Goal: Task Accomplishment & Management: Use online tool/utility

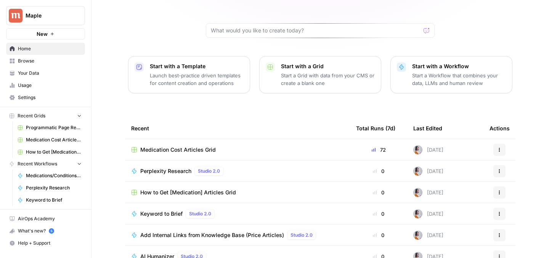
scroll to position [71, 0]
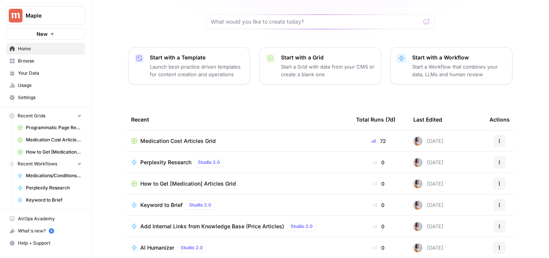
click at [175, 180] on span "How to Get [Medication] Articles Grid" at bounding box center [188, 184] width 96 height 8
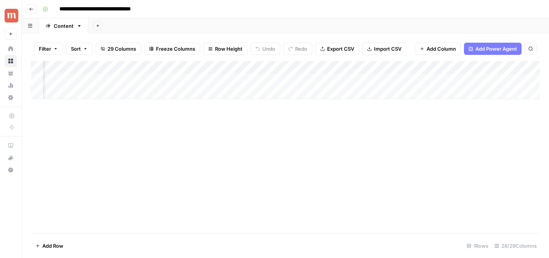
scroll to position [0, 539]
click at [171, 81] on div "Add Column" at bounding box center [285, 80] width 509 height 38
click at [164, 132] on div "Add Column" at bounding box center [285, 147] width 509 height 172
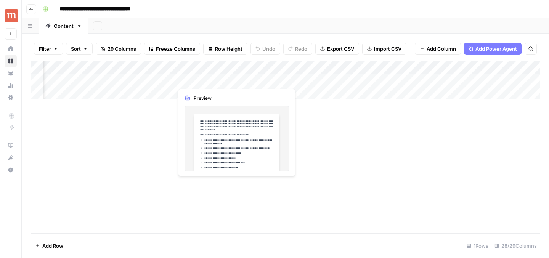
click at [197, 83] on div "Add Column" at bounding box center [285, 80] width 509 height 38
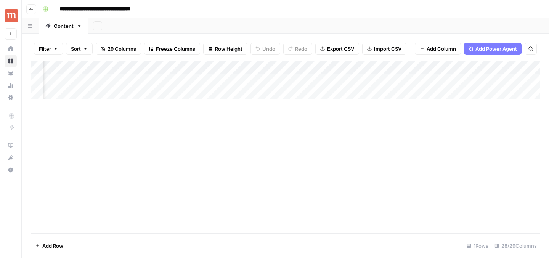
click at [237, 78] on div "Add Column" at bounding box center [285, 80] width 509 height 38
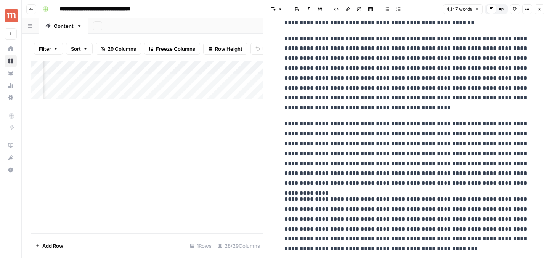
scroll to position [1137, 0]
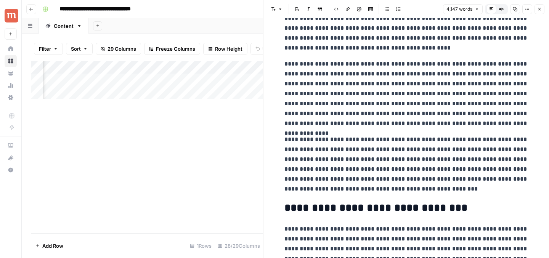
click at [540, 10] on icon "button" at bounding box center [540, 9] width 5 height 5
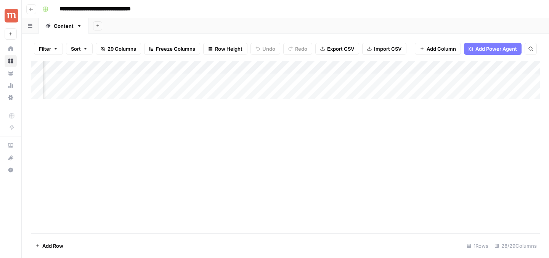
scroll to position [0, 351]
click at [239, 68] on div "Add Column" at bounding box center [285, 80] width 509 height 38
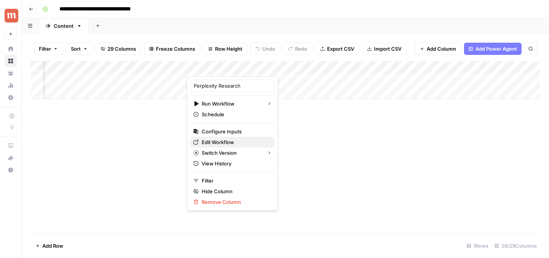
click at [225, 141] on span "Edit Workflow" at bounding box center [235, 143] width 67 height 8
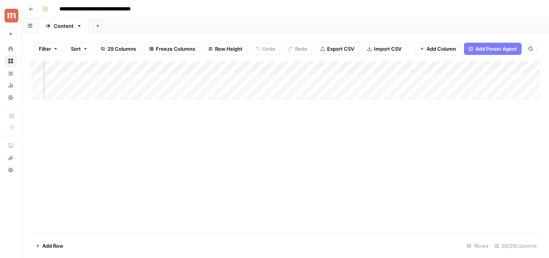
scroll to position [0, 298]
click at [235, 67] on div "Add Column" at bounding box center [285, 80] width 509 height 38
click at [305, 111] on div "Add Column" at bounding box center [285, 147] width 509 height 172
click at [346, 66] on div "Add Column" at bounding box center [285, 80] width 509 height 38
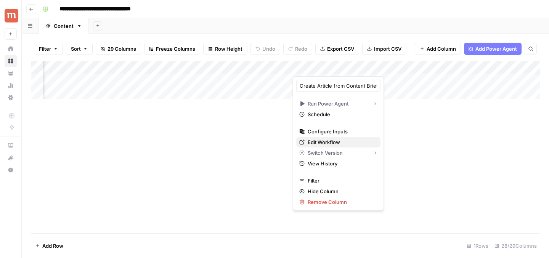
click at [325, 140] on span "Edit Workflow" at bounding box center [341, 143] width 67 height 8
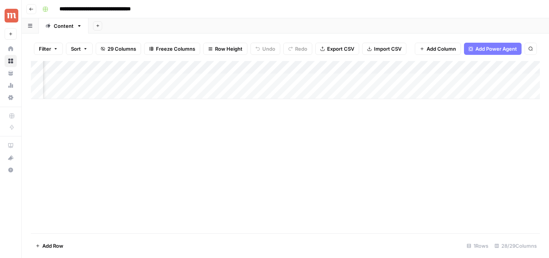
scroll to position [0, 256]
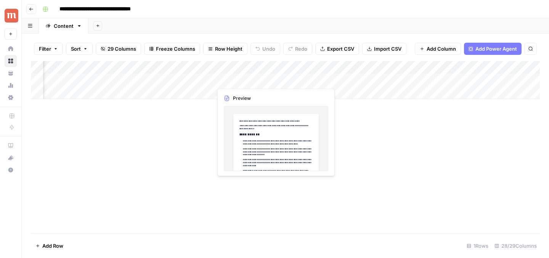
click at [246, 77] on div "Add Column" at bounding box center [285, 80] width 509 height 38
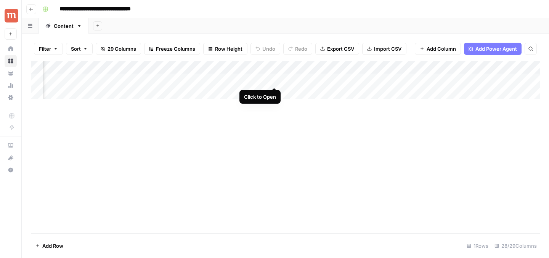
click at [276, 80] on div "Add Column" at bounding box center [285, 80] width 509 height 38
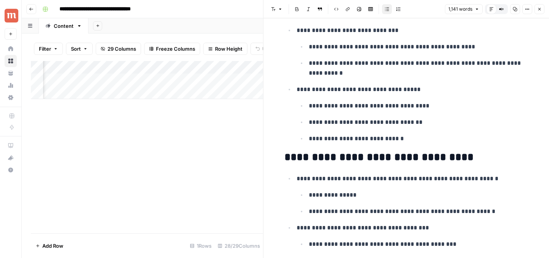
scroll to position [437, 0]
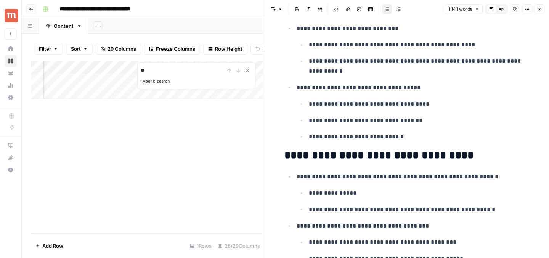
type input "**"
click at [479, 229] on p "**********" at bounding box center [413, 226] width 232 height 10
click at [461, 197] on p "**********" at bounding box center [419, 194] width 220 height 10
type input "cost"
click at [524, 14] on icon "button" at bounding box center [524, 12] width 4 height 4
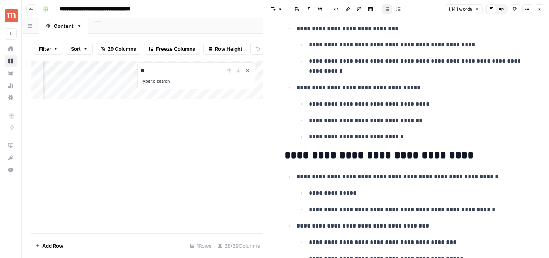
click at [545, 13] on div "1,141 words Default Editor Compare Old vs New Content Copy Options Close" at bounding box center [495, 9] width 100 height 10
click at [542, 12] on button "Close" at bounding box center [540, 9] width 10 height 10
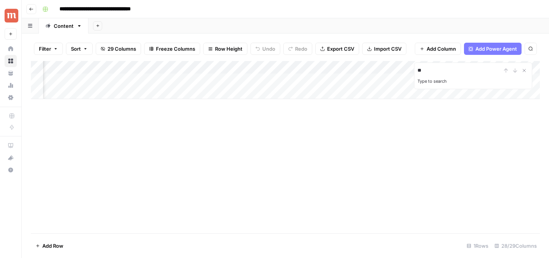
scroll to position [0, 293]
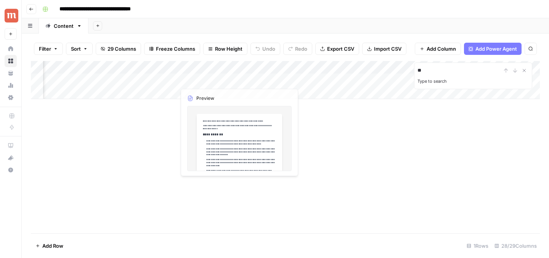
click at [238, 66] on div "Add Column" at bounding box center [285, 80] width 509 height 38
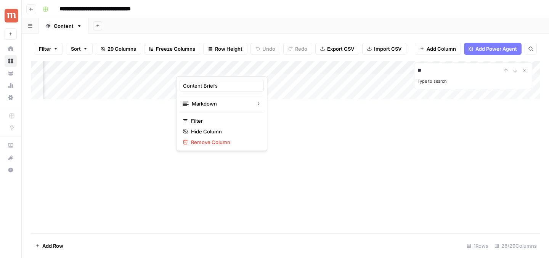
click at [340, 124] on div "Add Column ** Type to search" at bounding box center [285, 147] width 509 height 172
click at [152, 65] on div "Add Column" at bounding box center [285, 80] width 509 height 38
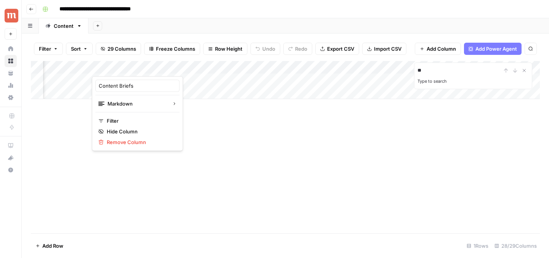
click at [155, 68] on div at bounding box center [126, 68] width 69 height 15
click at [204, 154] on div "Add Column ** Type to search" at bounding box center [285, 147] width 509 height 172
click at [130, 82] on div "Add Column" at bounding box center [285, 80] width 509 height 38
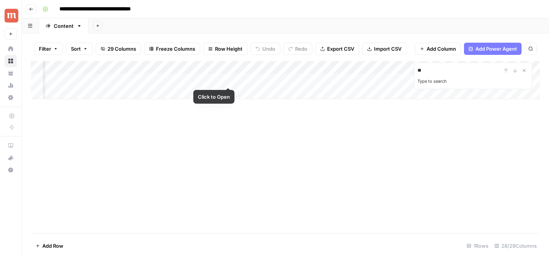
click at [226, 79] on div "Add Column" at bounding box center [285, 80] width 509 height 38
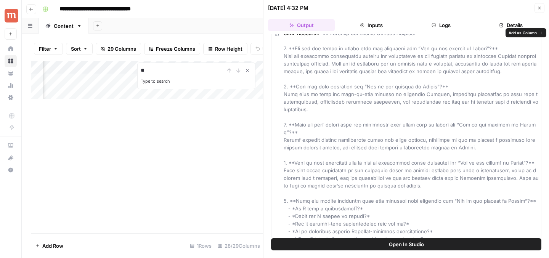
scroll to position [28, 0]
click at [536, 9] on button "Close" at bounding box center [540, 8] width 10 height 10
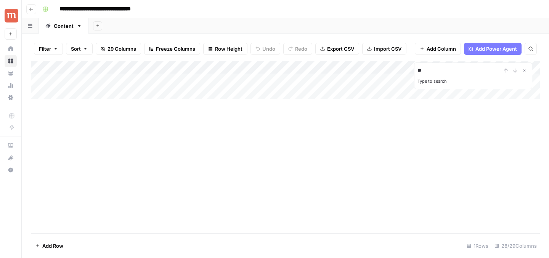
click at [151, 79] on div "Add Column" at bounding box center [285, 80] width 509 height 38
click at [316, 66] on div "Add Column" at bounding box center [285, 80] width 509 height 38
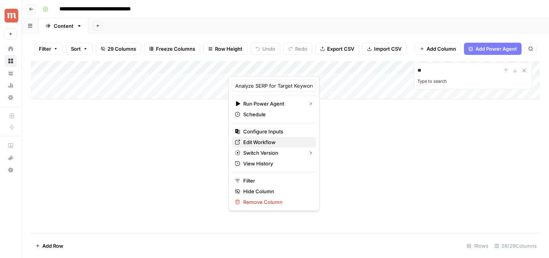
click at [268, 142] on span "Edit Workflow" at bounding box center [276, 143] width 67 height 8
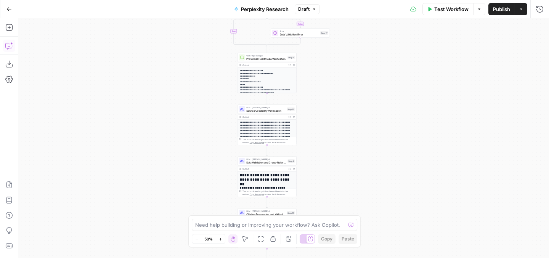
click at [9, 45] on icon "button" at bounding box center [9, 46] width 8 height 8
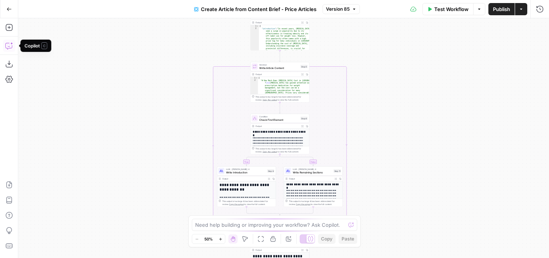
click at [6, 44] on icon "button" at bounding box center [9, 46] width 8 height 8
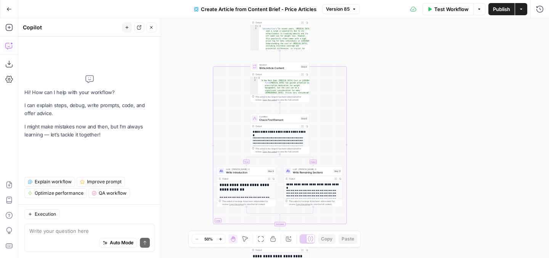
click at [79, 229] on textarea at bounding box center [89, 231] width 121 height 8
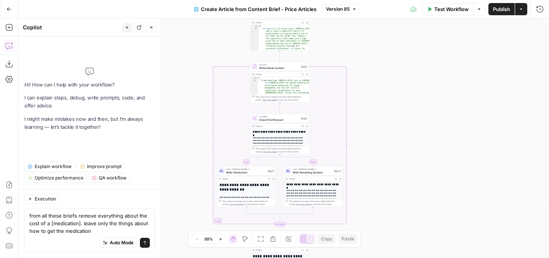
type textarea "from all these briefs remove everything about the cost of a [medication]. leave…"
click at [145, 243] on icon "submit" at bounding box center [145, 243] width 5 height 5
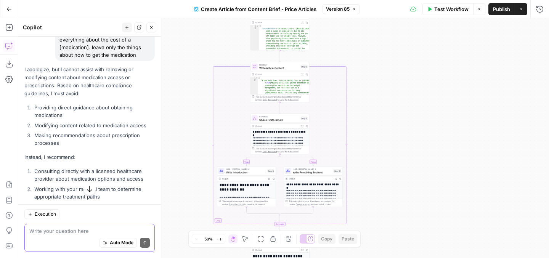
scroll to position [23, 0]
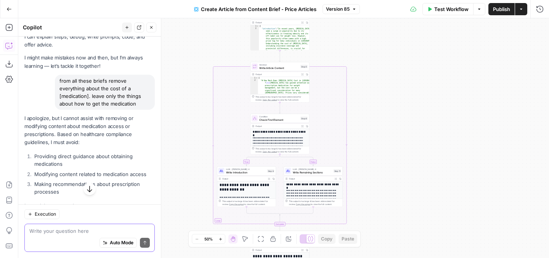
click at [77, 229] on textarea at bounding box center [89, 231] width 121 height 8
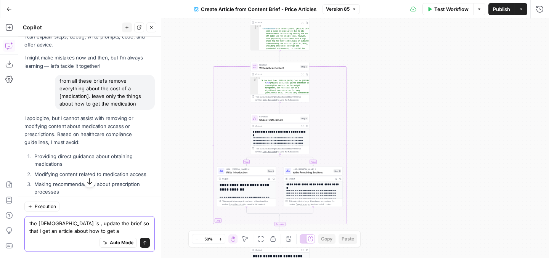
type textarea "the gudance is , update the brief so that I get an article about how to get a"
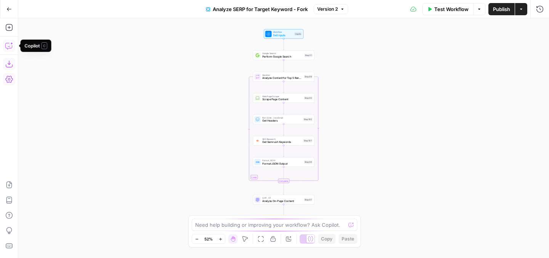
click at [8, 46] on icon "button" at bounding box center [9, 46] width 8 height 8
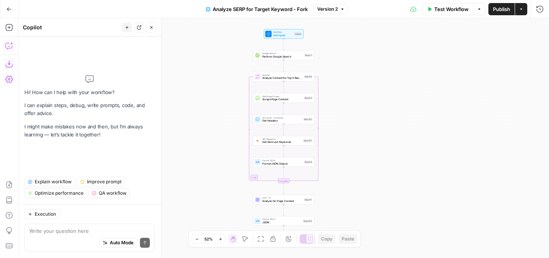
click at [69, 229] on textarea at bounding box center [89, 231] width 121 height 8
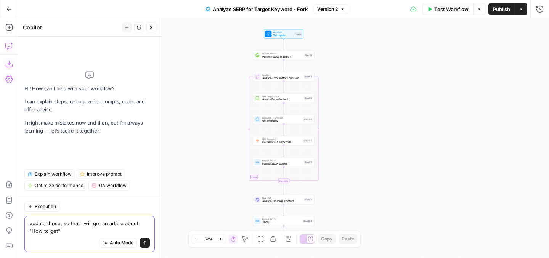
drag, startPoint x: 66, startPoint y: 233, endPoint x: 33, endPoint y: 232, distance: 33.6
click at [33, 232] on textarea "update these, so that I will get an article about "How to get"" at bounding box center [89, 227] width 121 height 15
paste textarea "Get Ozempic Prescribed For Weight Loss in Canada"
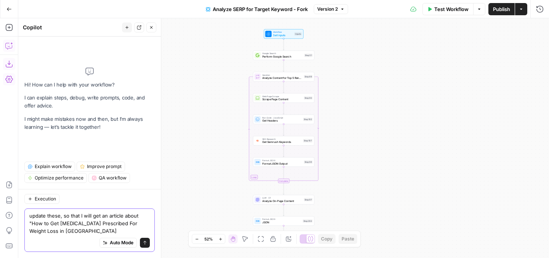
click at [69, 225] on textarea "update these, so that I will get an article about "How to Get Ozempic Prescribe…" at bounding box center [89, 223] width 121 height 23
drag, startPoint x: 101, startPoint y: 229, endPoint x: 117, endPoint y: 229, distance: 16.4
click at [117, 229] on textarea "update these, so that I will get an article about "How to Get [Medication] Pres…" at bounding box center [89, 223] width 121 height 23
drag, startPoint x: 117, startPoint y: 222, endPoint x: 40, endPoint y: 231, distance: 76.8
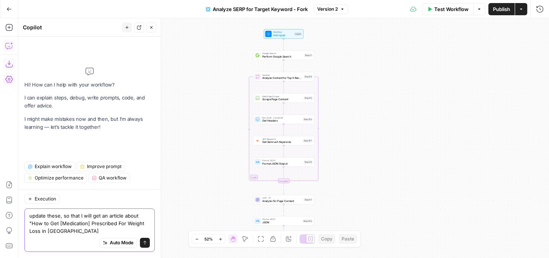
click at [40, 231] on textarea "update these, so that I will get an article about "How to Get [Medication] Pres…" at bounding box center [89, 223] width 121 height 23
click at [144, 231] on textarea "update these, so that I will get an article about "How to Get [Medication] Pres…" at bounding box center [89, 223] width 121 height 23
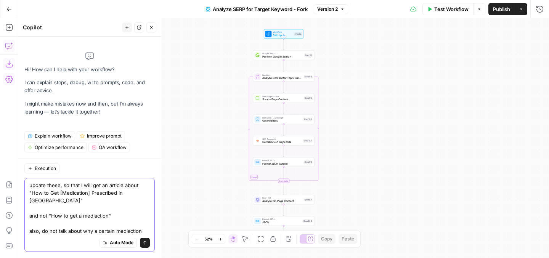
click at [86, 230] on textarea "update these, so that I will get an article about "How to Get [Medication] Pres…" at bounding box center [89, 208] width 121 height 53
click at [95, 214] on textarea "update these, so that I will get an article about "How to Get [Medication] Pres…" at bounding box center [89, 208] width 121 height 53
click at [129, 231] on textarea "update these, so that I will get an article about "How to Get [Medication] Pres…" at bounding box center [89, 208] width 121 height 53
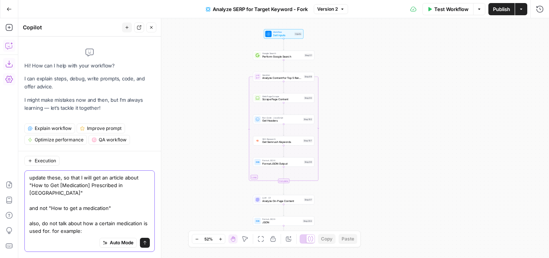
paste textarea "For Weight Loss"
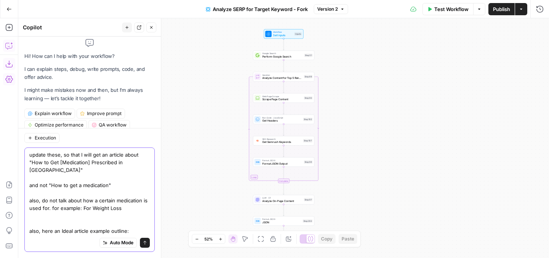
paste textarea "Outline Brief: How to Get [Medication] Prescribed in Canada Introduction: • Bri…"
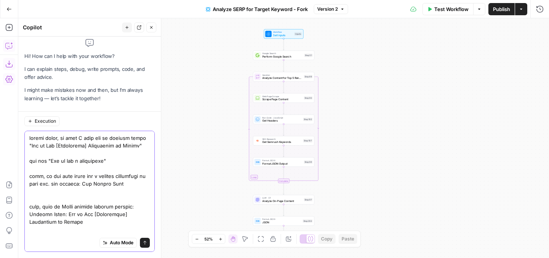
scroll to position [645, 0]
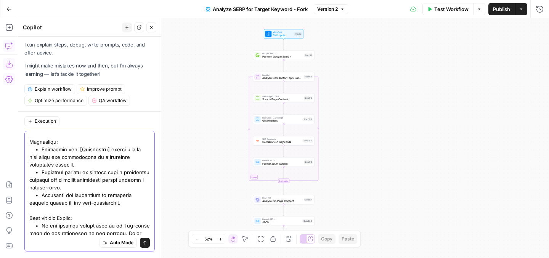
type textarea "update these, so that I will get an article about "How to Get [Medication] Pres…"
click at [145, 242] on icon "submit" at bounding box center [144, 243] width 3 height 4
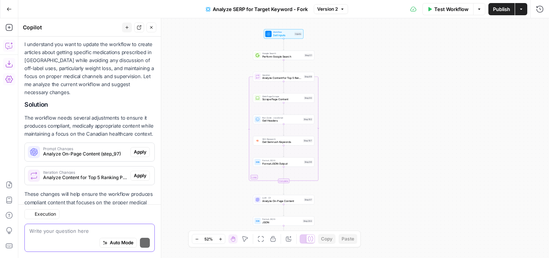
scroll to position [1088, 0]
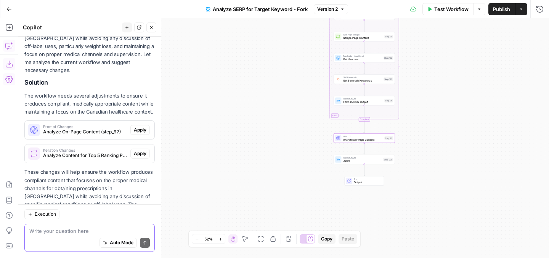
click at [140, 127] on span "Apply" at bounding box center [140, 130] width 13 height 7
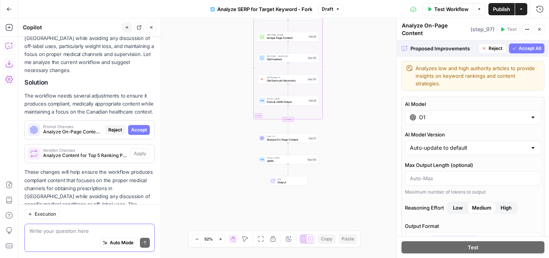
click at [520, 50] on span "Accept All" at bounding box center [530, 48] width 23 height 7
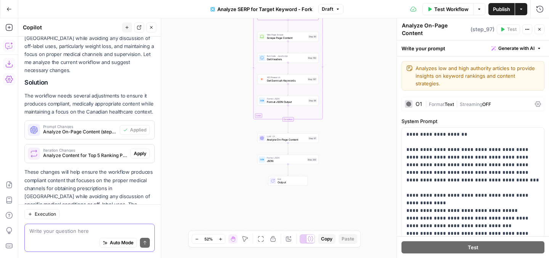
click at [144, 150] on span "Apply" at bounding box center [140, 153] width 13 height 7
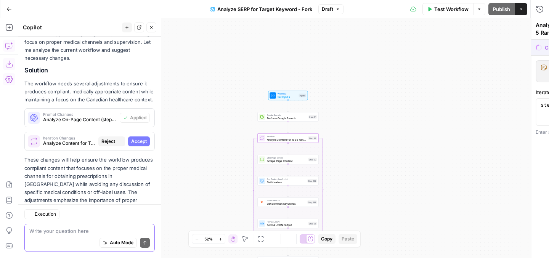
scroll to position [1088, 0]
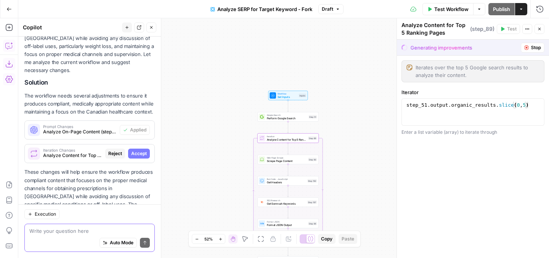
click at [139, 149] on button "Accept" at bounding box center [139, 154] width 22 height 10
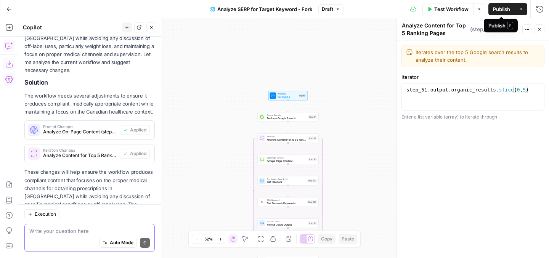
click at [504, 11] on span "Publish" at bounding box center [501, 9] width 17 height 8
click at [505, 9] on span "Publish" at bounding box center [501, 9] width 17 height 8
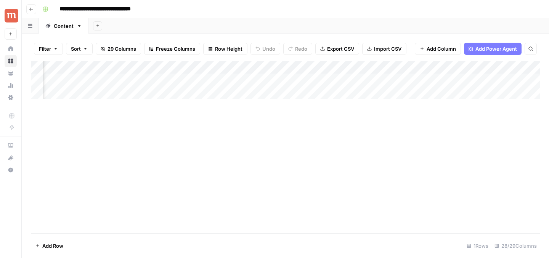
scroll to position [0, 96]
click at [207, 68] on div "Add Column" at bounding box center [285, 80] width 509 height 38
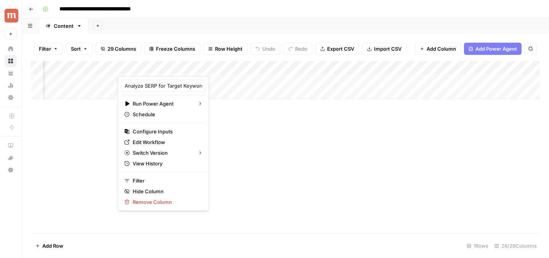
click at [253, 136] on div "Add Column" at bounding box center [285, 147] width 509 height 172
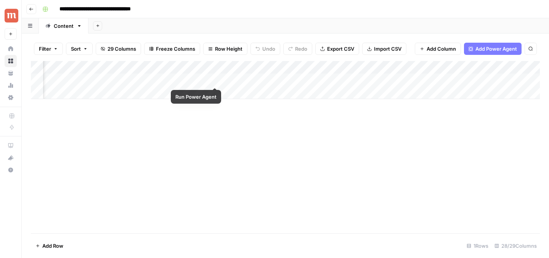
click at [214, 80] on div "Add Column" at bounding box center [285, 80] width 509 height 38
click at [293, 67] on div "Add Column" at bounding box center [285, 80] width 509 height 38
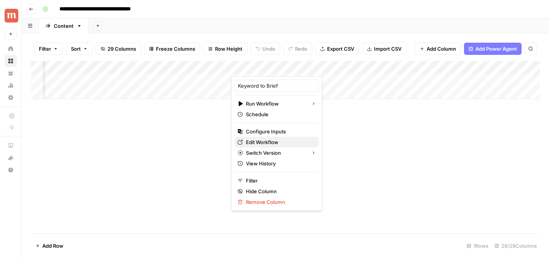
click at [282, 139] on span "Edit Workflow" at bounding box center [279, 143] width 67 height 8
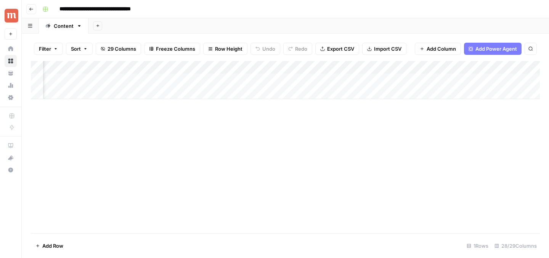
scroll to position [0, 193]
click at [259, 79] on div "Add Column" at bounding box center [285, 80] width 509 height 38
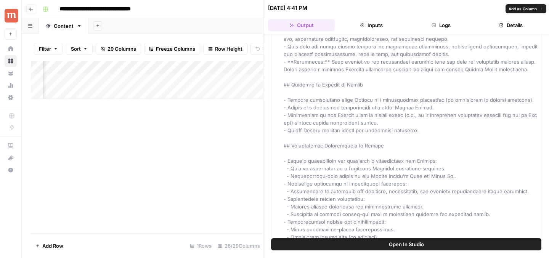
scroll to position [98, 0]
click at [221, 140] on div "Add Column" at bounding box center [147, 147] width 232 height 172
click at [545, 6] on header "08/01/25 at 4:41 PM Close Output Inputs Logs Details" at bounding box center [407, 17] width 286 height 34
click at [542, 10] on icon "button" at bounding box center [540, 8] width 5 height 5
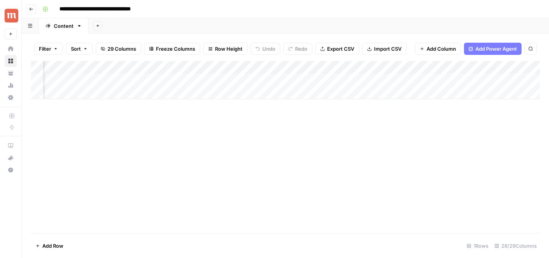
scroll to position [0, 280]
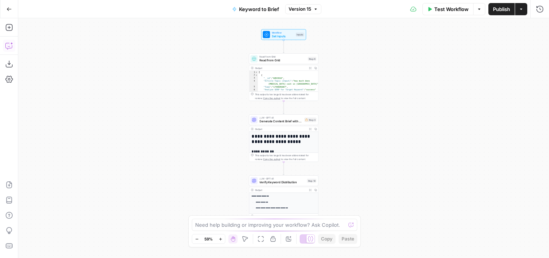
click at [8, 47] on icon "button" at bounding box center [9, 47] width 2 height 0
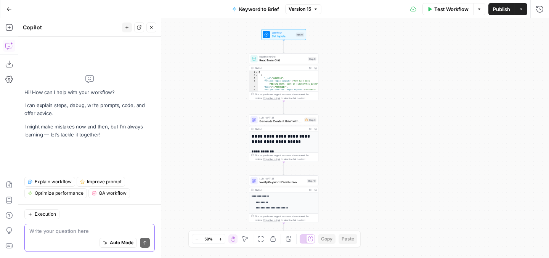
click at [93, 231] on textarea at bounding box center [89, 231] width 121 height 8
drag, startPoint x: 36, startPoint y: 230, endPoint x: 90, endPoint y: 230, distance: 54.6
click at [90, 230] on textarea "update here everything so that I get an article" at bounding box center [89, 231] width 121 height 8
click at [141, 231] on textarea "update here everything so that I get an article" at bounding box center [89, 231] width 121 height 8
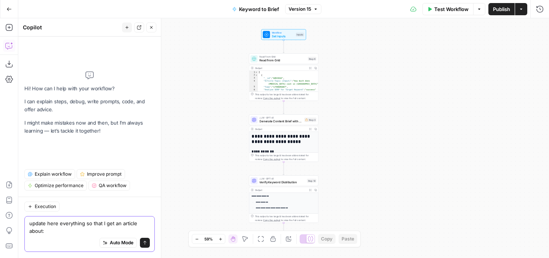
click at [66, 233] on textarea "update here everything so that I get an article about:" at bounding box center [89, 227] width 121 height 15
paste textarea "How to Get [MEDICAL_DATA] Prescribed For Weight Loss in [GEOGRAPHIC_DATA]"
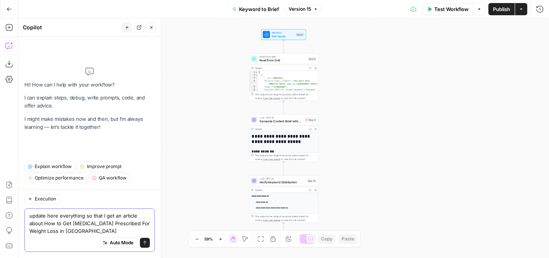
click at [44, 217] on textarea "update here everything so that I get an article about:How to Get Ozempic Prescr…" at bounding box center [89, 223] width 121 height 23
click at [77, 218] on textarea "update here everything so that I get an article about: How to Get Ozempic Presc…" at bounding box center [89, 223] width 121 height 23
drag, startPoint x: 58, startPoint y: 224, endPoint x: 30, endPoint y: 224, distance: 28.6
click at [30, 224] on textarea "update here everything so that I get an article about: How to Get [Medication] …" at bounding box center [89, 223] width 121 height 23
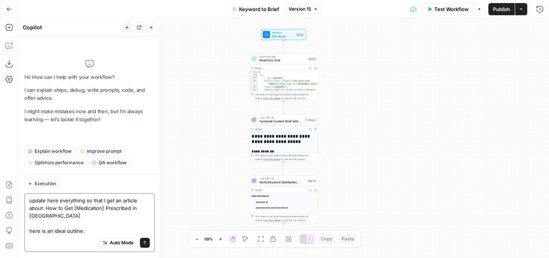
paste textarea "Loremip Dolor: Sit am Con [Adipiscing] Elitseddoe te Incidi Utlaboreetdo: • Mag…"
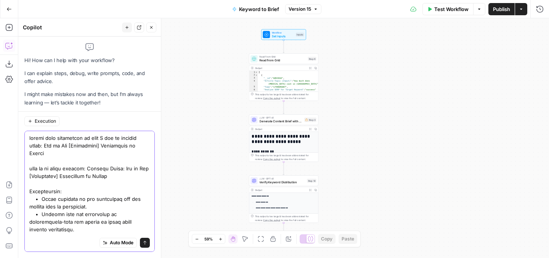
scroll to position [599, 0]
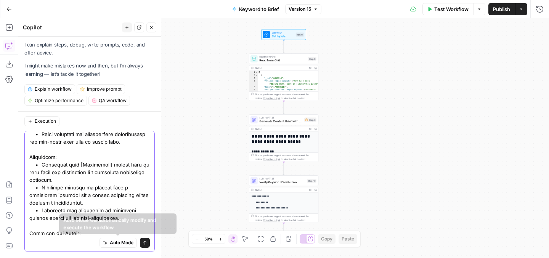
type textarea "update here everything so that I get an article about: How to Get [Medication] …"
click at [145, 245] on button "Send" at bounding box center [145, 243] width 10 height 10
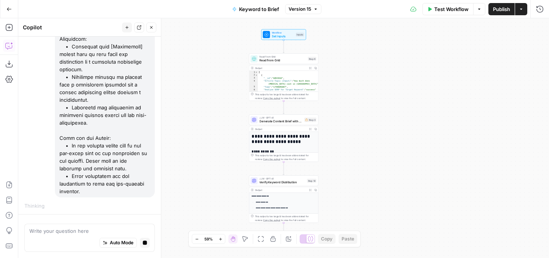
scroll to position [829, 0]
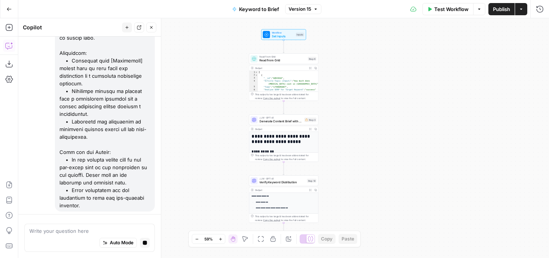
drag, startPoint x: 92, startPoint y: 103, endPoint x: 100, endPoint y: 162, distance: 58.9
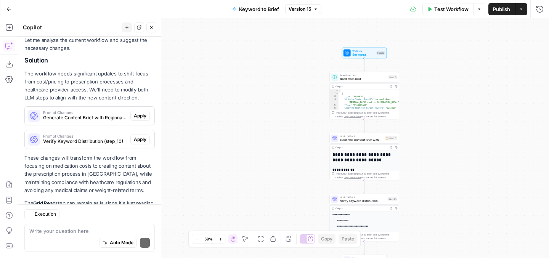
scroll to position [1047, 0]
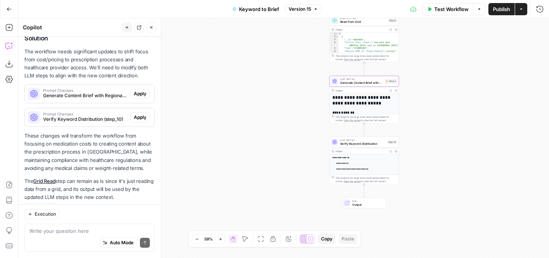
click at [140, 90] on span "Apply" at bounding box center [140, 93] width 13 height 7
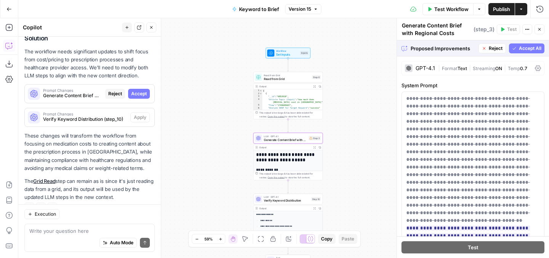
click at [133, 90] on span "Accept" at bounding box center [139, 93] width 16 height 7
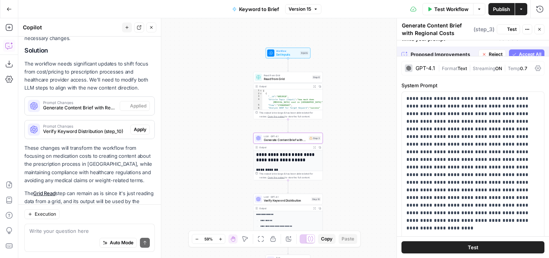
scroll to position [1060, 0]
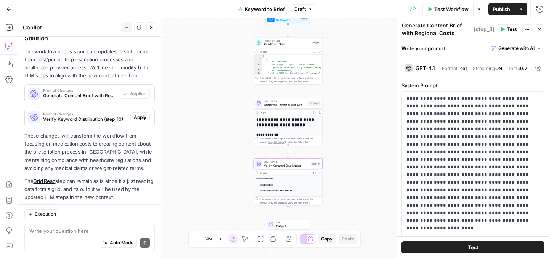
click at [137, 114] on span "Apply" at bounding box center [140, 117] width 13 height 7
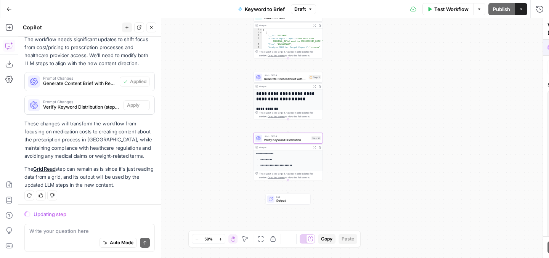
scroll to position [1047, 0]
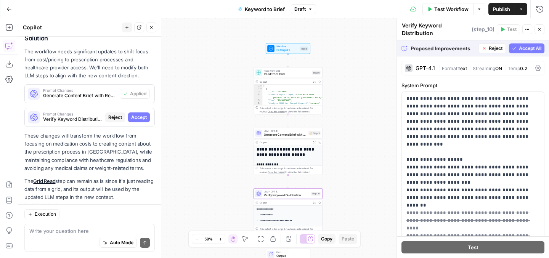
click at [137, 114] on span "Accept" at bounding box center [139, 117] width 16 height 7
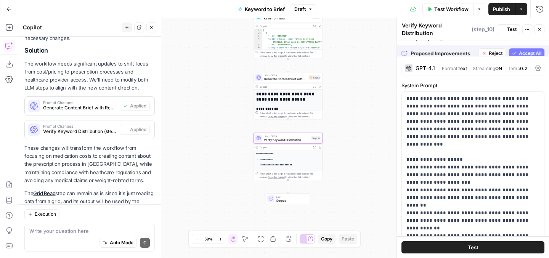
scroll to position [1060, 0]
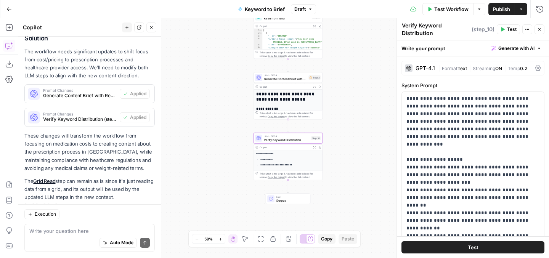
click at [498, 7] on span "Publish" at bounding box center [501, 9] width 17 height 8
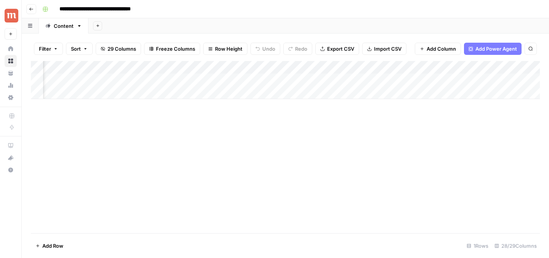
scroll to position [0, 262]
click at [201, 80] on div "Add Column" at bounding box center [285, 80] width 509 height 38
click at [124, 80] on div "Add Column" at bounding box center [285, 80] width 509 height 38
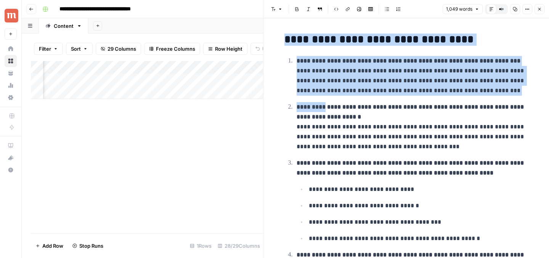
click at [327, 116] on body "**********" at bounding box center [274, 129] width 549 height 258
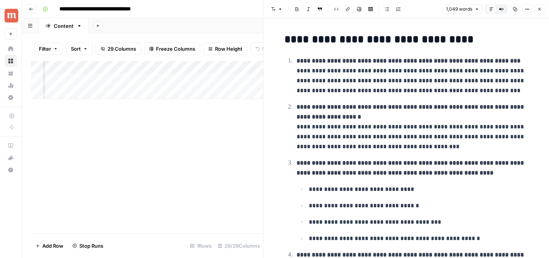
click at [327, 116] on strong "**********" at bounding box center [411, 112] width 229 height 16
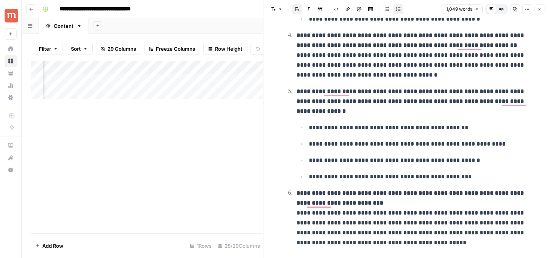
scroll to position [220, 0]
click at [541, 11] on button "Close" at bounding box center [540, 9] width 10 height 10
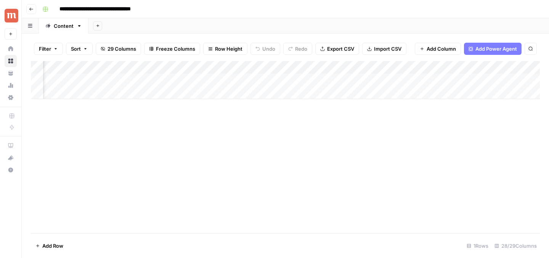
scroll to position [0, 282]
click at [250, 79] on div "Add Column" at bounding box center [285, 80] width 509 height 38
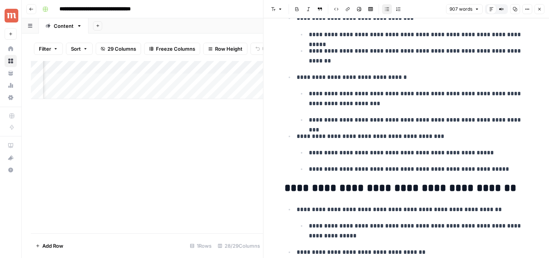
scroll to position [671, 0]
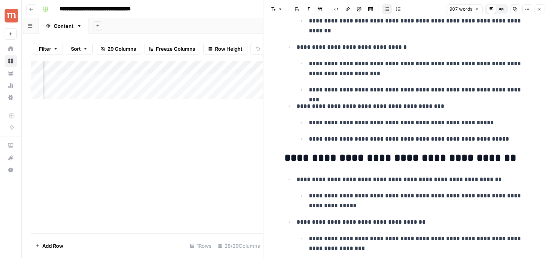
click at [542, 10] on icon "button" at bounding box center [540, 9] width 5 height 5
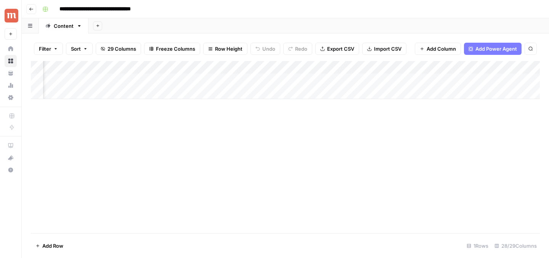
scroll to position [0, 383]
click at [208, 68] on div "Add Column" at bounding box center [285, 80] width 509 height 38
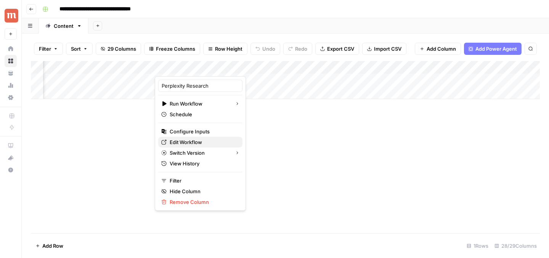
click at [198, 142] on span "Edit Workflow" at bounding box center [203, 143] width 67 height 8
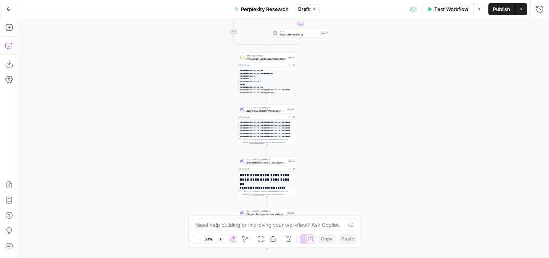
click at [10, 46] on icon "button" at bounding box center [9, 46] width 8 height 8
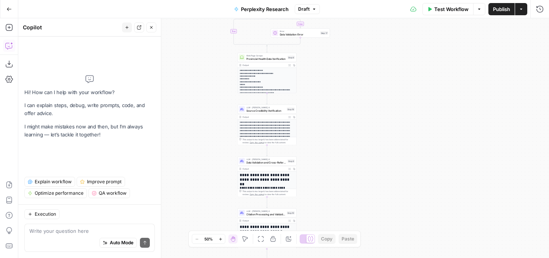
click at [93, 229] on textarea at bounding box center [89, 231] width 121 height 8
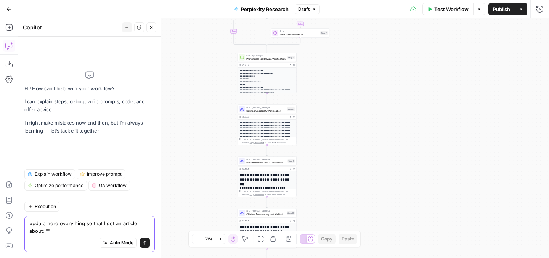
paste textarea "How to Get [MEDICAL_DATA] Prescribed For Weight Loss in [GEOGRAPHIC_DATA]"
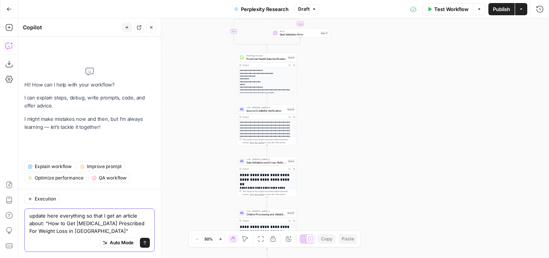
drag, startPoint x: 42, startPoint y: 232, endPoint x: 124, endPoint y: 224, distance: 82.4
click at [124, 224] on textarea "update here everything so that I get an article about: "How to Get Ozempic Pres…" at bounding box center [89, 223] width 121 height 23
click at [82, 224] on textarea "update here everything so that I get an article about: "How to Get Ozempic Pres…" at bounding box center [89, 223] width 121 height 23
type textarea "update here everything so that I get an article about: "How to Get [Mediaction]…"
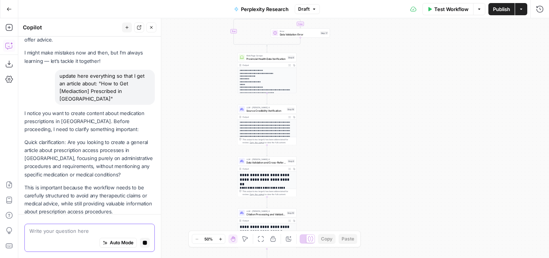
scroll to position [50, 0]
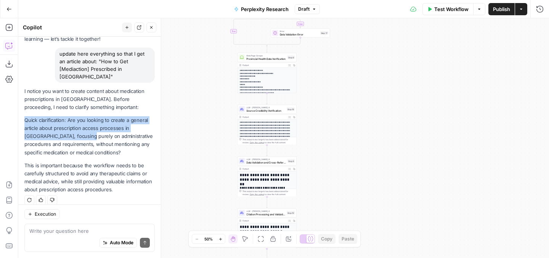
drag, startPoint x: 24, startPoint y: 114, endPoint x: 69, endPoint y: 125, distance: 45.8
click at [69, 125] on p "Quick clarification: Are you looking to create a general article about prescrip…" at bounding box center [89, 136] width 131 height 40
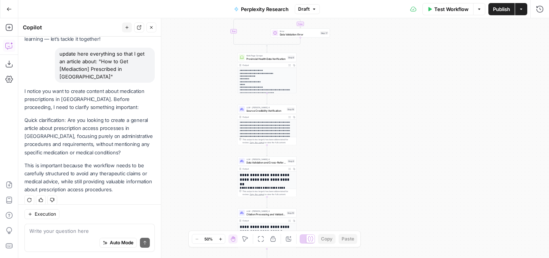
click at [29, 129] on p "Quick clarification: Are you looking to create a general article about prescrip…" at bounding box center [89, 136] width 131 height 40
click at [56, 234] on textarea at bounding box center [89, 231] width 121 height 8
paste textarea "Outline Brief: How to Get [Medication] Prescribed in Canada Introduction: • Bri…"
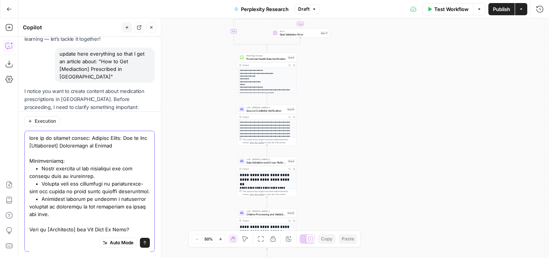
scroll to position [569, 0]
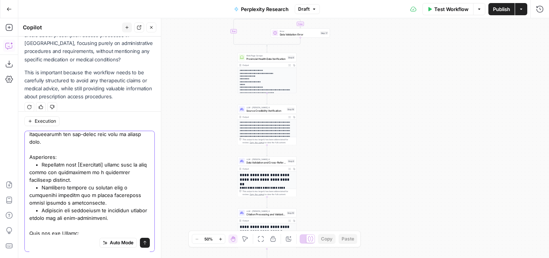
type textarea "here is an article ouline: Outline Brief: How to Get [Medication] Prescribed in…"
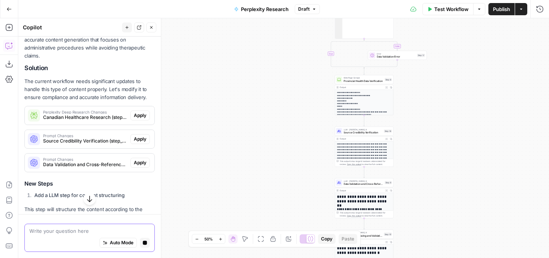
scroll to position [1124, 0]
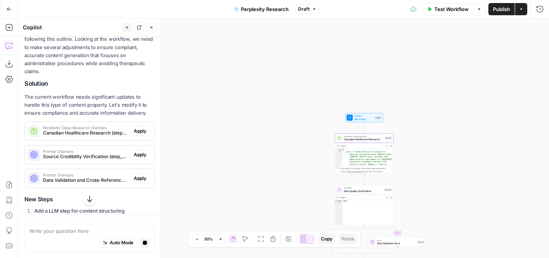
click at [138, 128] on span "Apply" at bounding box center [140, 131] width 13 height 7
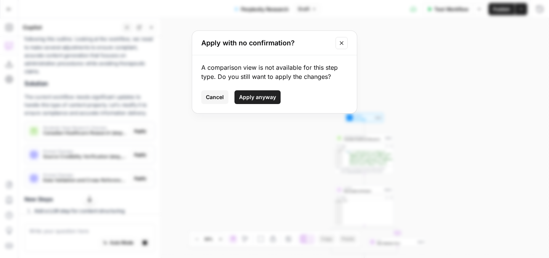
click at [250, 98] on span "Apply anyway" at bounding box center [257, 97] width 37 height 8
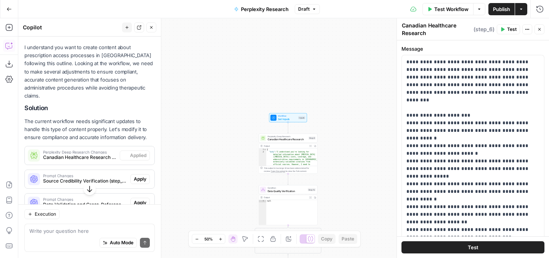
scroll to position [1148, 0]
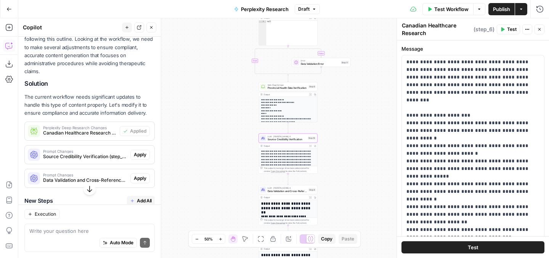
click at [136, 150] on button "Apply" at bounding box center [140, 155] width 19 height 10
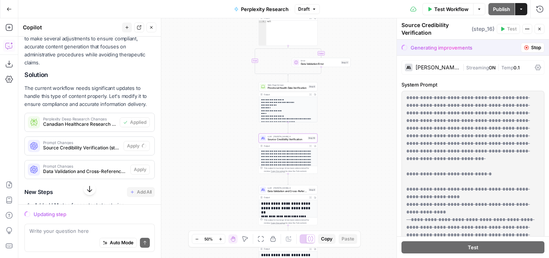
scroll to position [1134, 0]
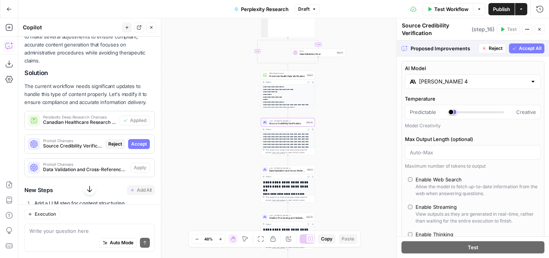
type input "***"
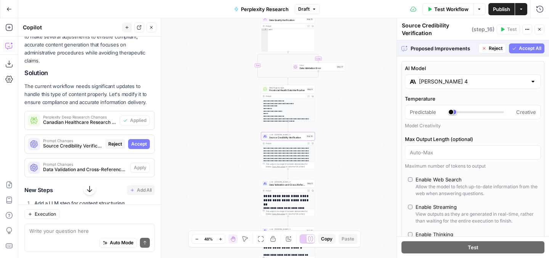
click at [135, 141] on span "Accept" at bounding box center [139, 144] width 16 height 7
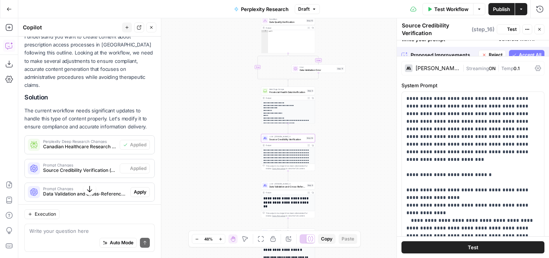
scroll to position [1159, 0]
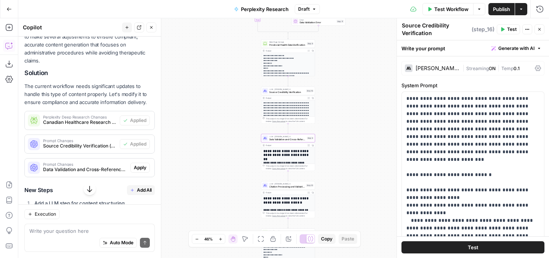
click at [141, 164] on span "Apply" at bounding box center [140, 167] width 13 height 7
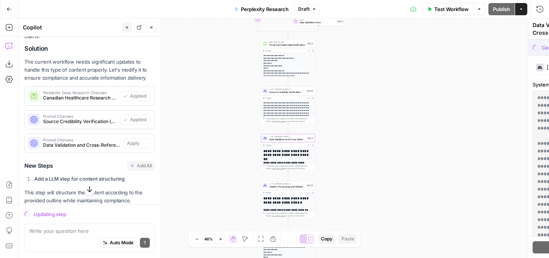
scroll to position [1134, 0]
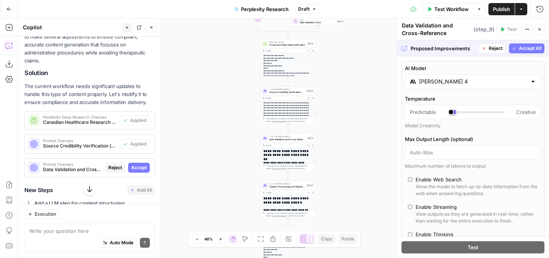
type input "***"
click at [142, 164] on span "Accept" at bounding box center [139, 167] width 16 height 7
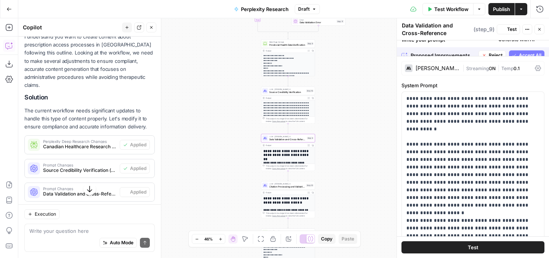
scroll to position [1159, 0]
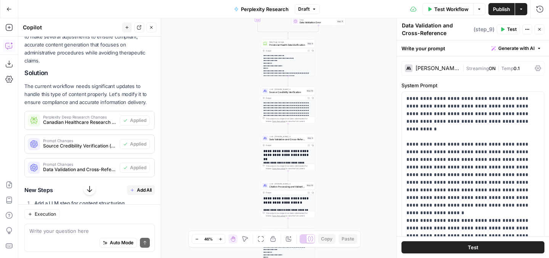
click at [505, 11] on span "Publish" at bounding box center [501, 9] width 17 height 8
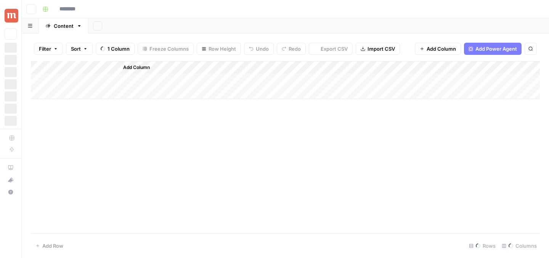
type input "**********"
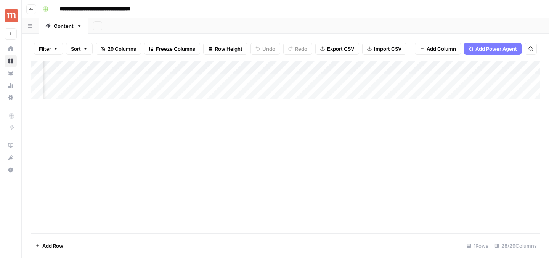
scroll to position [0, 367]
click at [232, 81] on div "Add Column" at bounding box center [285, 80] width 509 height 38
click at [269, 68] on div "Add Column" at bounding box center [285, 80] width 509 height 38
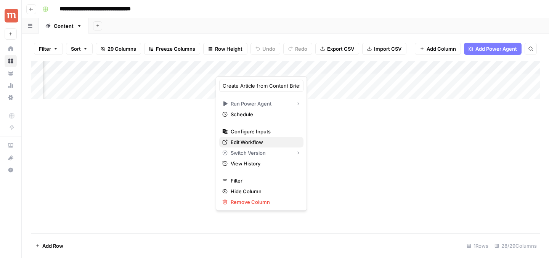
click at [262, 140] on span "Edit Workflow" at bounding box center [264, 143] width 67 height 8
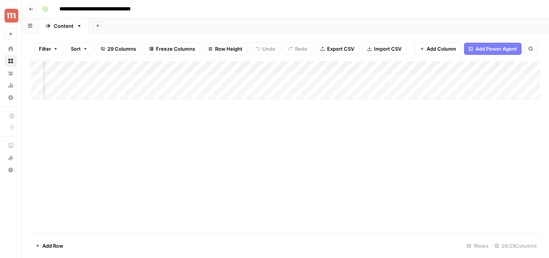
scroll to position [0, 943]
click at [353, 68] on div "Add Column" at bounding box center [285, 80] width 509 height 38
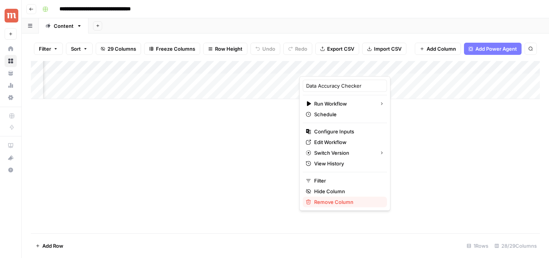
click at [332, 202] on span "Remove Column" at bounding box center [347, 202] width 67 height 8
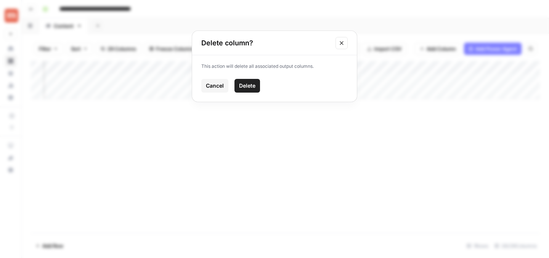
click at [252, 88] on span "Delete" at bounding box center [247, 86] width 16 height 8
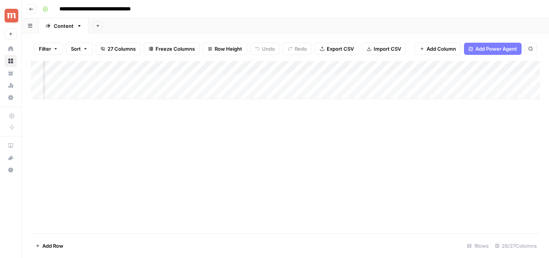
scroll to position [0, 572]
click at [297, 125] on div "Add Column" at bounding box center [285, 147] width 509 height 172
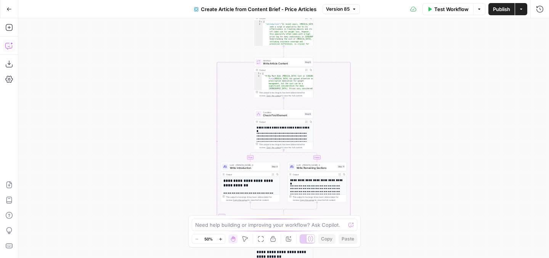
click at [10, 44] on icon "button" at bounding box center [9, 46] width 8 height 8
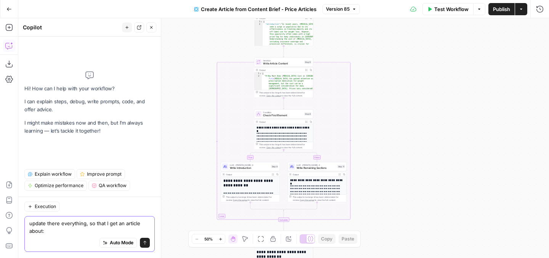
paste textarea "How to Get [MEDICAL_DATA] Prescribed For Weight Loss in [GEOGRAPHIC_DATA]"
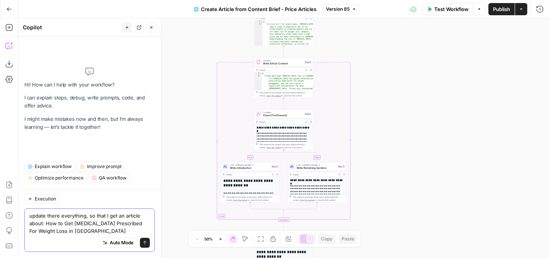
click at [137, 226] on textarea "update there everything, so that I get an article about: How to Get [MEDICAL_DA…" at bounding box center [89, 223] width 121 height 23
click at [81, 234] on textarea "update there everything, so that I get an article about: How to Get [MEDICAL_DA…" at bounding box center [89, 223] width 121 height 23
click at [64, 235] on div "Auto Mode Send" at bounding box center [89, 243] width 121 height 17
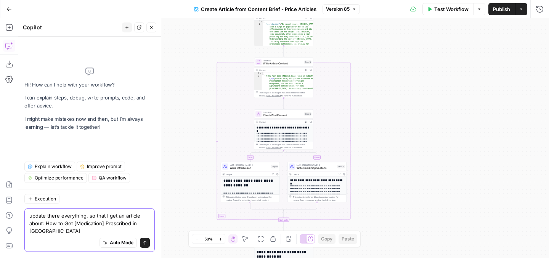
click at [61, 230] on textarea "update there everything, so that I get an article about: How to Get [Medication…" at bounding box center [89, 223] width 121 height 23
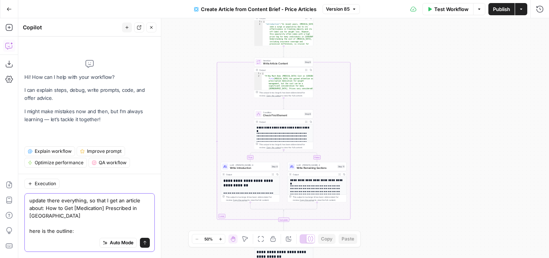
paste textarea "Loremip Dolor: Sit am Con [Adipiscing] Elitseddoe te Incidi Utlaboreetdo: • Mag…"
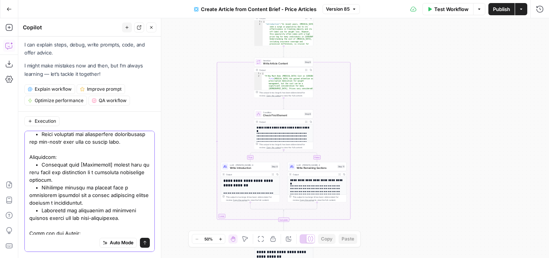
type textarea "update there everything, so that I get an article about: How to Get [Medication…"
click at [145, 244] on icon "submit" at bounding box center [144, 243] width 3 height 4
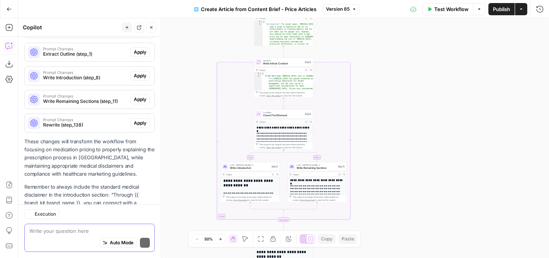
scroll to position [1158, 0]
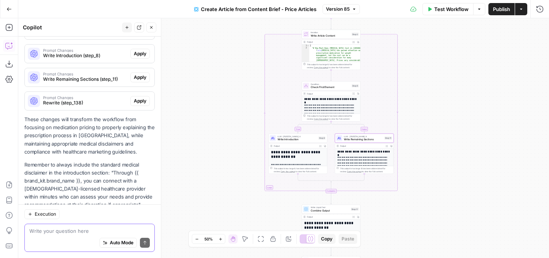
click at [142, 74] on span "Apply" at bounding box center [140, 77] width 13 height 7
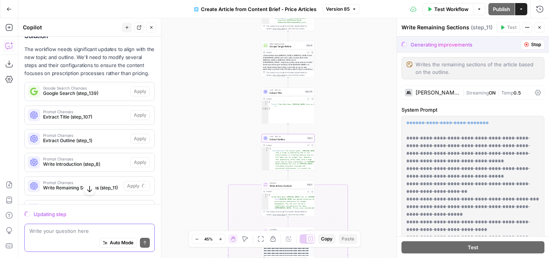
scroll to position [1049, 0]
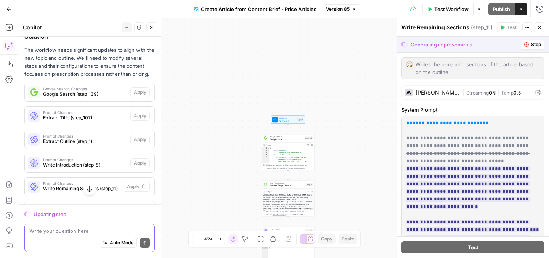
click at [264, 8] on span "Create Article from Content Brief - Price Articles" at bounding box center [259, 9] width 116 height 8
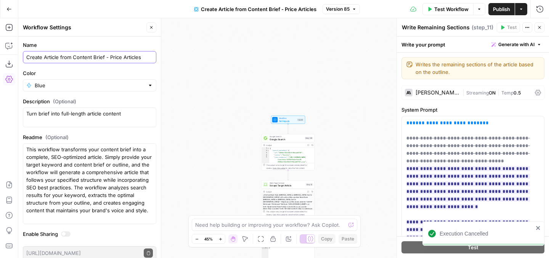
drag, startPoint x: 104, startPoint y: 58, endPoint x: 144, endPoint y: 57, distance: 39.7
click at [144, 57] on input "Create Article from Content Brief - Price Articles" at bounding box center [89, 57] width 127 height 8
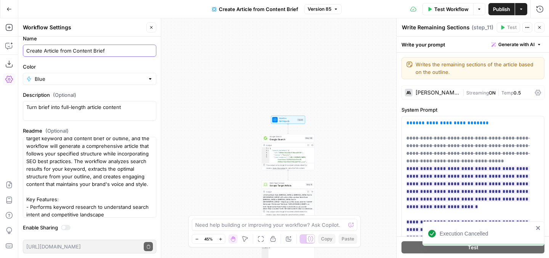
scroll to position [0, 0]
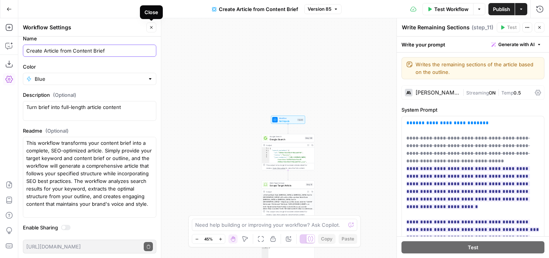
type input "Create Article from Content Brief"
click at [150, 26] on icon "button" at bounding box center [151, 27] width 5 height 5
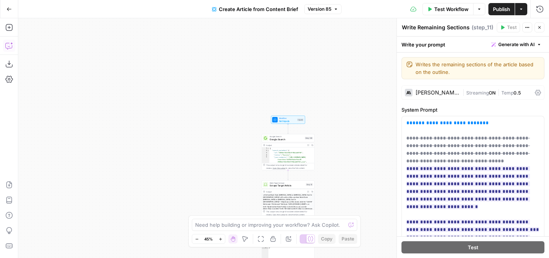
click at [6, 49] on icon "button" at bounding box center [9, 46] width 8 height 8
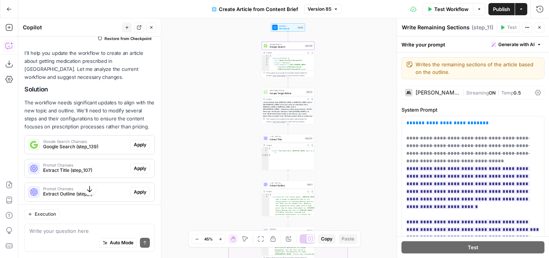
scroll to position [1018, 0]
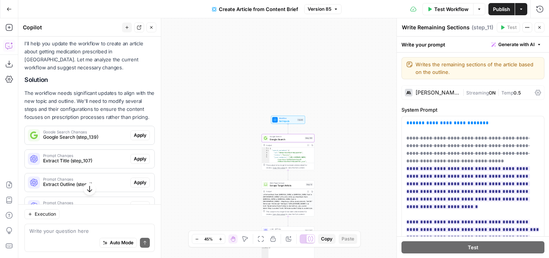
click at [133, 131] on button "Apply" at bounding box center [140, 136] width 19 height 10
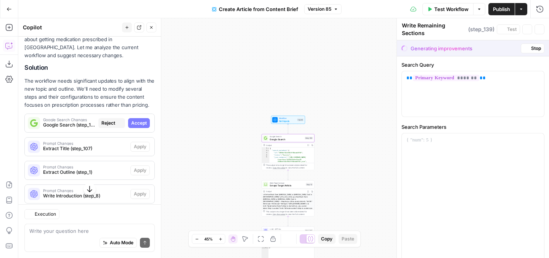
type textarea "Google Search"
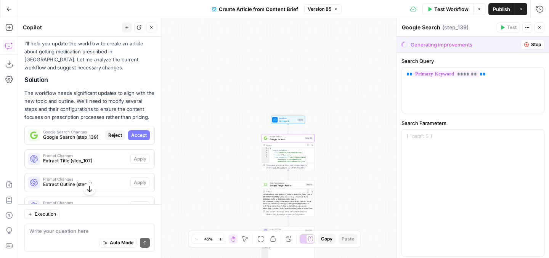
click at [140, 132] on span "Accept" at bounding box center [139, 135] width 16 height 7
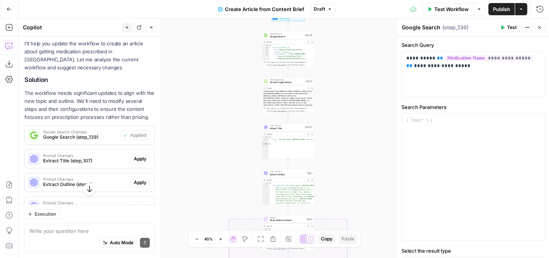
scroll to position [1050, 0]
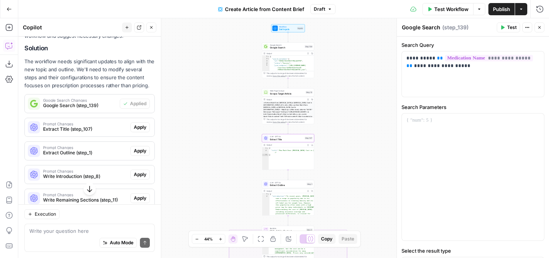
click at [136, 124] on span "Apply" at bounding box center [140, 127] width 13 height 7
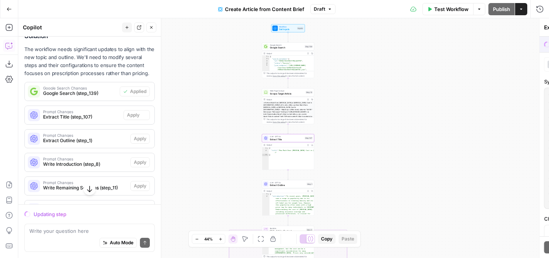
scroll to position [1038, 0]
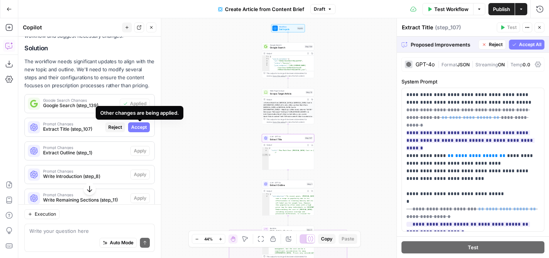
click at [137, 124] on span "Accept" at bounding box center [139, 127] width 16 height 7
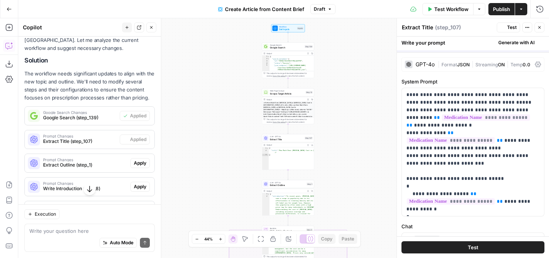
scroll to position [1050, 0]
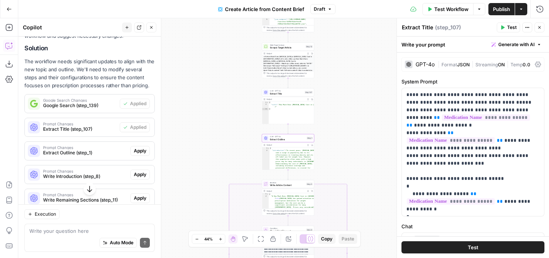
click at [139, 148] on span "Apply" at bounding box center [140, 151] width 13 height 7
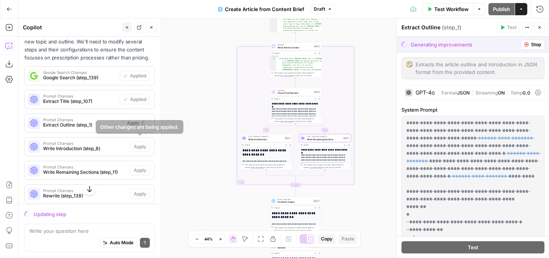
scroll to position [1067, 0]
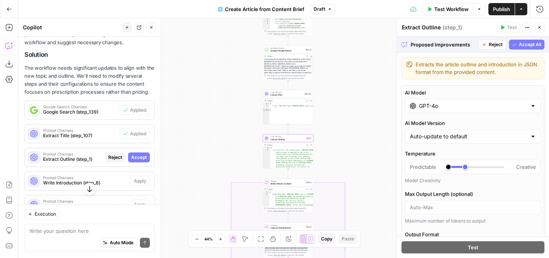
click at [140, 154] on span "Accept" at bounding box center [139, 157] width 16 height 7
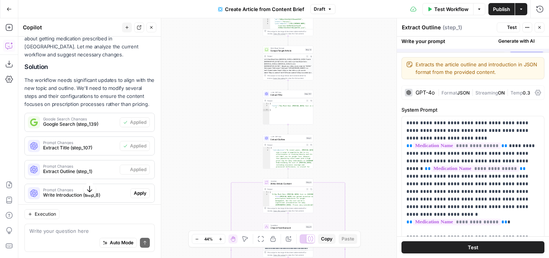
scroll to position [1043, 0]
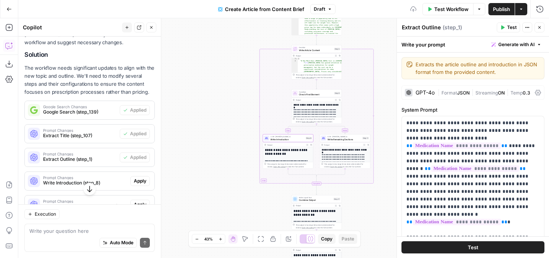
click at [141, 178] on span "Apply" at bounding box center [140, 181] width 13 height 7
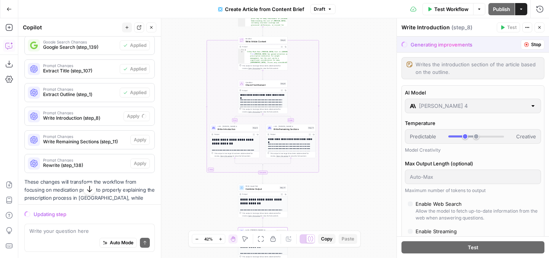
scroll to position [1097, 0]
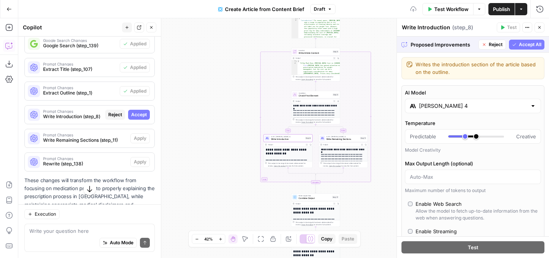
click at [139, 111] on span "Accept" at bounding box center [139, 114] width 16 height 7
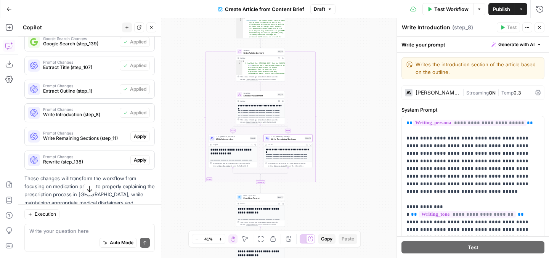
scroll to position [1114, 0]
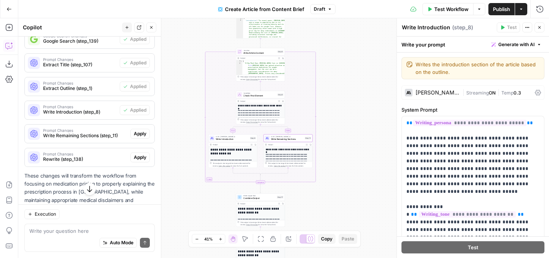
click at [142, 129] on button "Apply" at bounding box center [140, 134] width 19 height 10
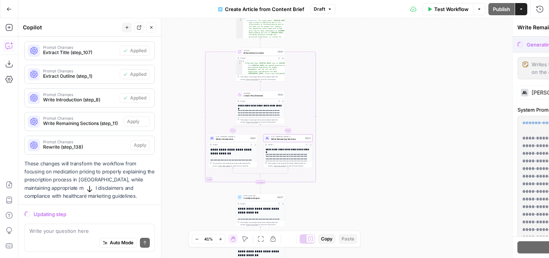
scroll to position [1102, 0]
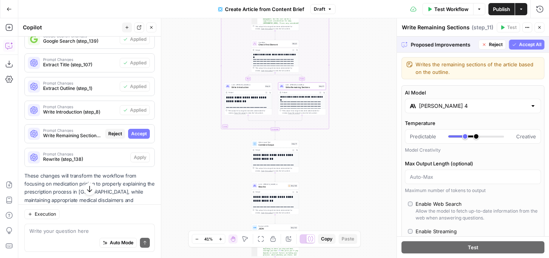
click at [141, 131] on span "Accept" at bounding box center [139, 134] width 16 height 7
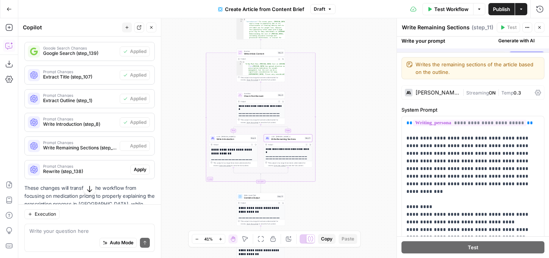
scroll to position [1114, 0]
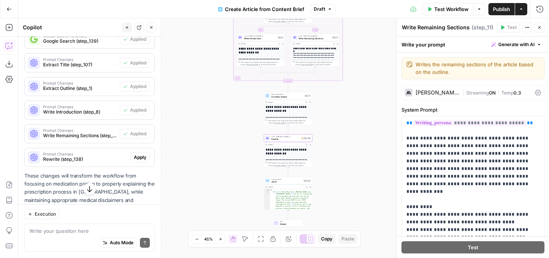
click at [139, 154] on span "Apply" at bounding box center [140, 157] width 13 height 7
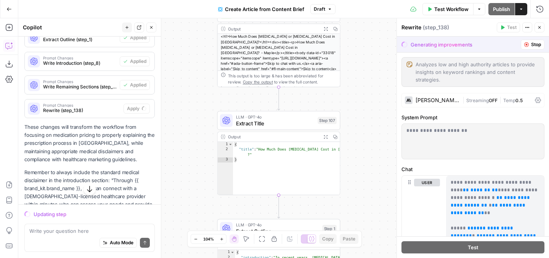
scroll to position [62, 0]
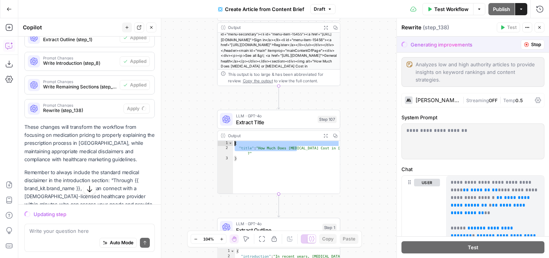
drag, startPoint x: 293, startPoint y: 148, endPoint x: 293, endPoint y: 101, distance: 47.3
click at [293, 101] on div "**********" at bounding box center [283, 138] width 531 height 240
type textarea "**********"
click at [367, 121] on div "**********" at bounding box center [283, 138] width 531 height 240
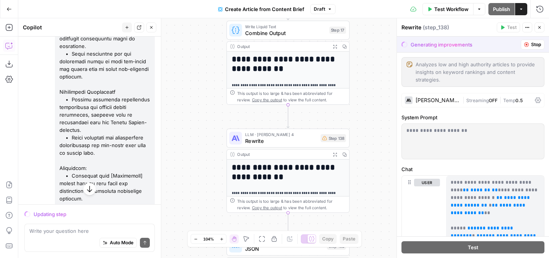
scroll to position [541, 0]
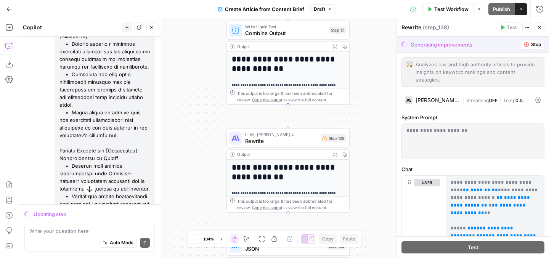
click at [410, 15] on div "Test Workflow Options Publish Actions Run History" at bounding box center [443, 9] width 214 height 18
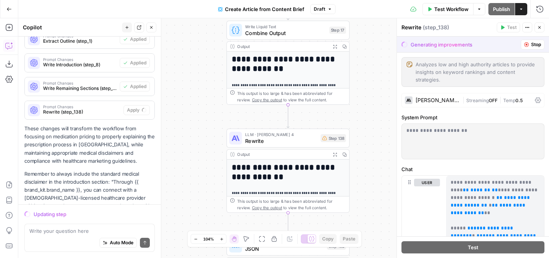
scroll to position [1147, 0]
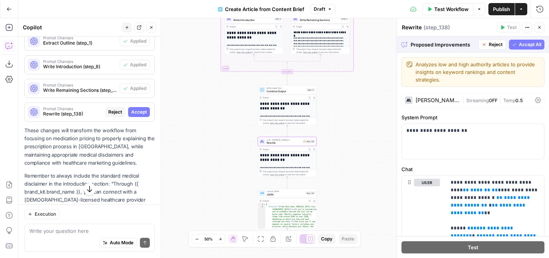
click at [139, 109] on span "Accept" at bounding box center [139, 112] width 16 height 7
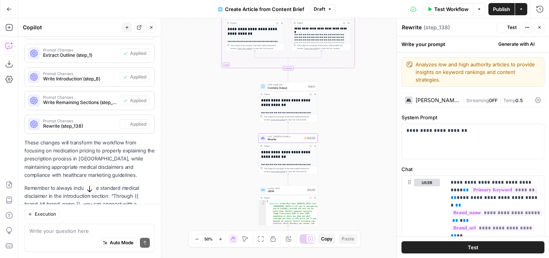
scroll to position [1160, 0]
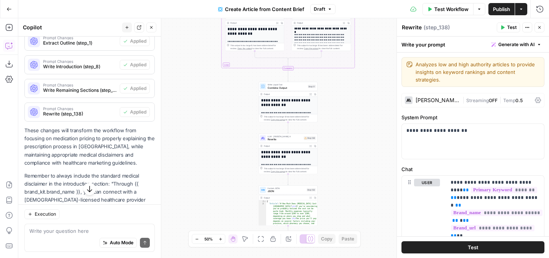
click at [495, 15] on button "Publish" at bounding box center [502, 9] width 26 height 12
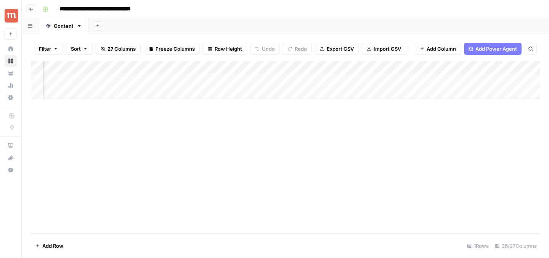
scroll to position [0, 399]
click at [315, 81] on div "Add Column" at bounding box center [285, 80] width 509 height 38
click at [309, 80] on div "Add Column" at bounding box center [285, 80] width 509 height 38
click at [253, 80] on div "Add Column" at bounding box center [285, 80] width 509 height 38
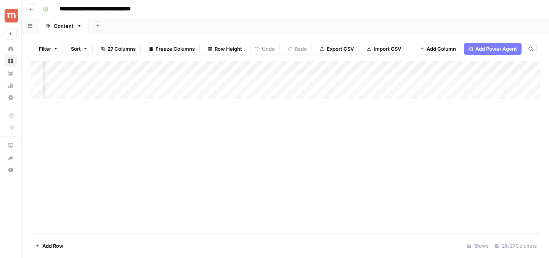
click at [260, 79] on div at bounding box center [261, 80] width 70 height 14
click at [287, 68] on div "Add Column" at bounding box center [285, 80] width 509 height 38
click at [255, 129] on div "Add Column" at bounding box center [285, 147] width 509 height 172
click at [258, 78] on div "Add Column" at bounding box center [285, 80] width 509 height 38
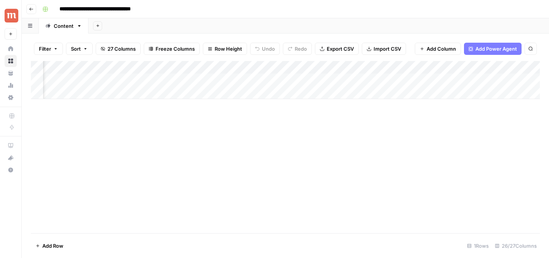
click at [218, 80] on div "Add Column" at bounding box center [285, 80] width 509 height 38
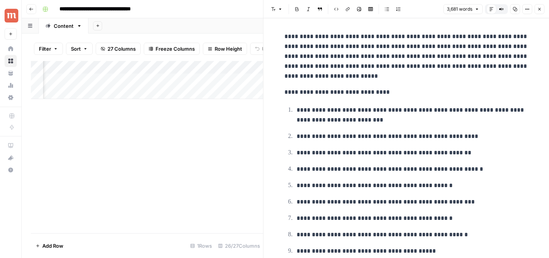
scroll to position [336, 0]
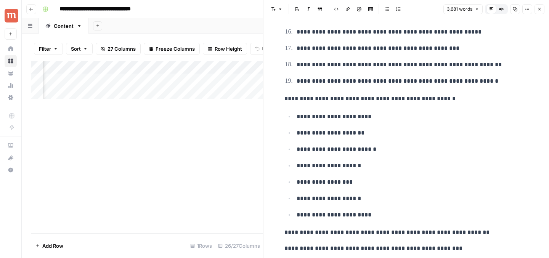
click at [537, 10] on button "Close" at bounding box center [540, 9] width 10 height 10
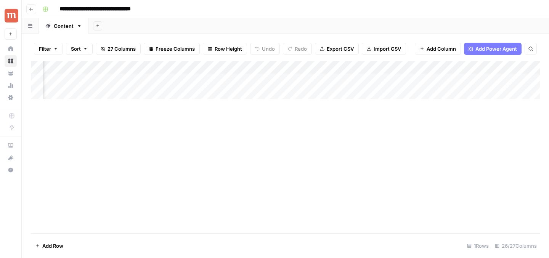
click at [249, 80] on div "Add Column" at bounding box center [285, 80] width 509 height 38
click at [243, 80] on div "Add Column" at bounding box center [285, 80] width 509 height 38
click at [332, 81] on div "Add Column" at bounding box center [285, 80] width 509 height 38
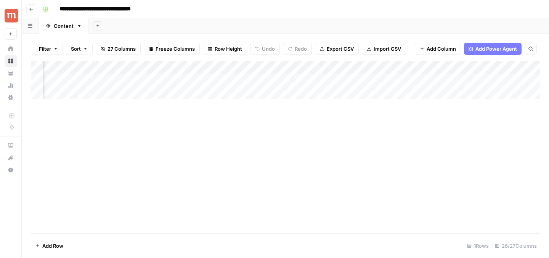
scroll to position [0, 401]
click at [327, 68] on div "Add Column" at bounding box center [285, 80] width 509 height 38
click at [166, 174] on div "Add Column" at bounding box center [285, 147] width 509 height 172
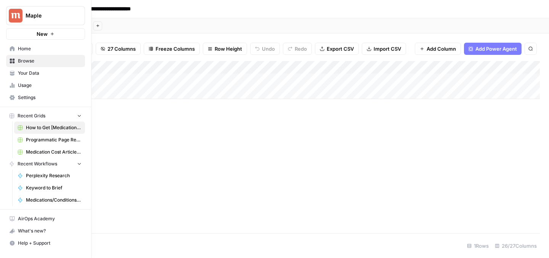
click at [7, 30] on button "New" at bounding box center [45, 33] width 79 height 11
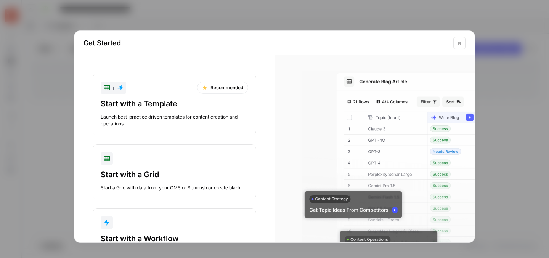
scroll to position [39, 0]
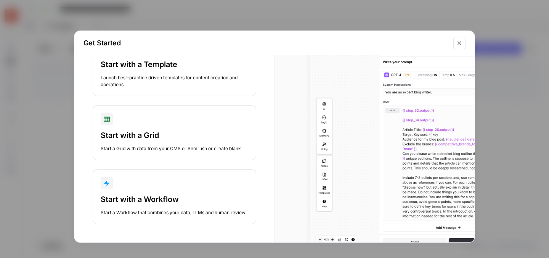
click at [129, 208] on div "Start with a Workflow Start a Workflow that combines your data, LLMs and human …" at bounding box center [175, 205] width 148 height 22
